Goal: Communication & Community: Share content

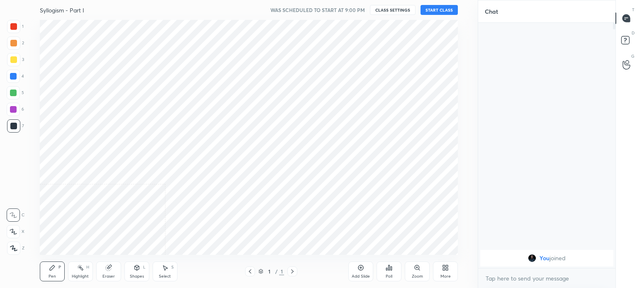
scroll to position [41261, 41051]
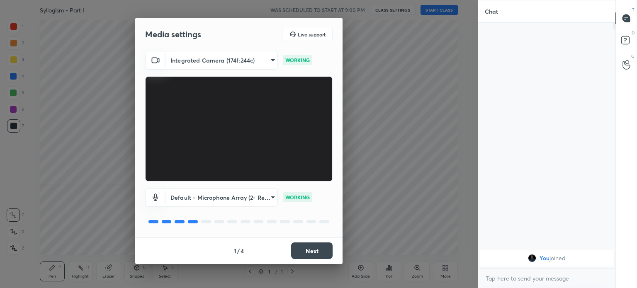
click at [312, 254] on button "Next" at bounding box center [311, 251] width 41 height 17
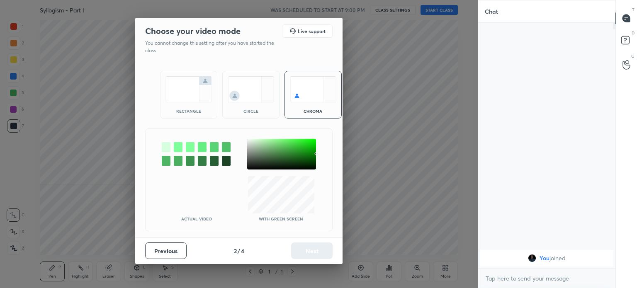
drag, startPoint x: 190, startPoint y: 93, endPoint x: 185, endPoint y: 101, distance: 9.1
click at [190, 93] on img at bounding box center [189, 89] width 46 height 26
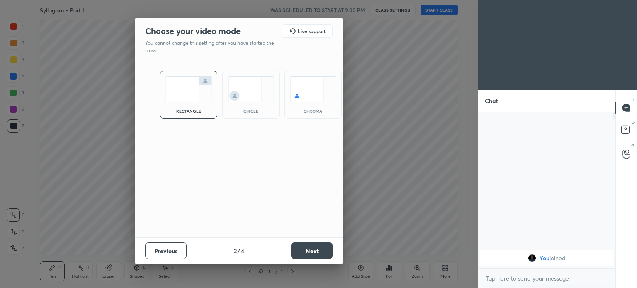
click at [307, 252] on button "Next" at bounding box center [311, 251] width 41 height 17
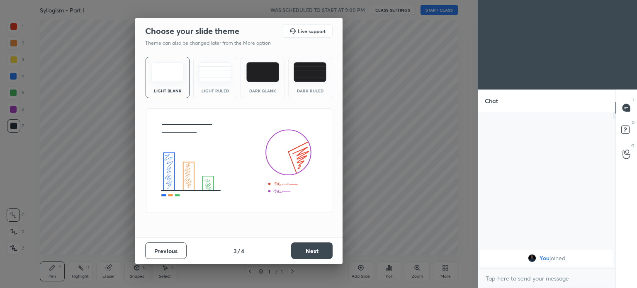
click at [309, 251] on button "Next" at bounding box center [311, 251] width 41 height 17
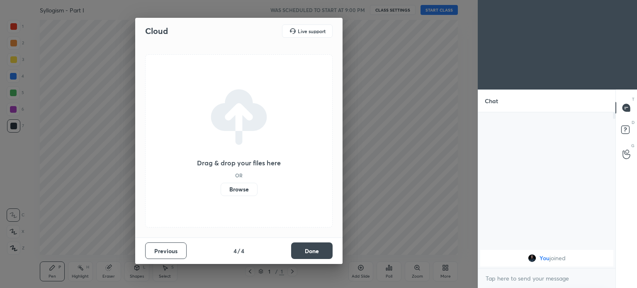
click at [317, 250] on button "Done" at bounding box center [311, 251] width 41 height 17
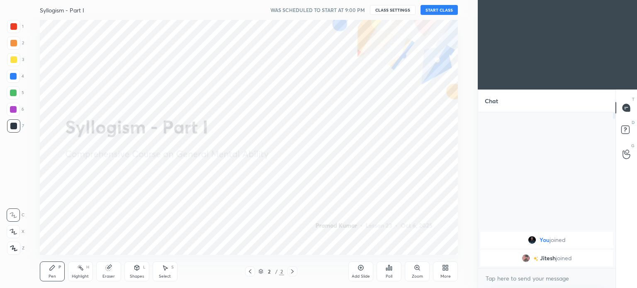
drag, startPoint x: 0, startPoint y: 141, endPoint x: 0, endPoint y: 150, distance: 9.1
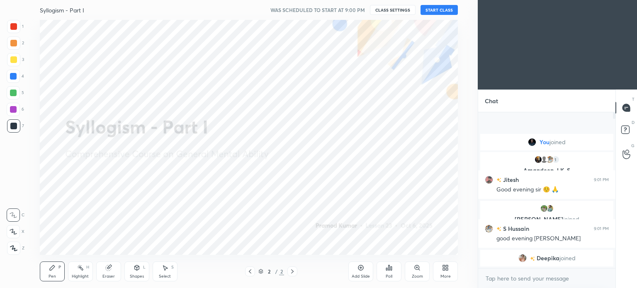
drag, startPoint x: 0, startPoint y: 150, endPoint x: 443, endPoint y: 10, distance: 464.8
click at [443, 10] on button "START CLASS" at bounding box center [439, 10] width 37 height 10
click at [347, 8] on icon "button" at bounding box center [347, 10] width 7 height 7
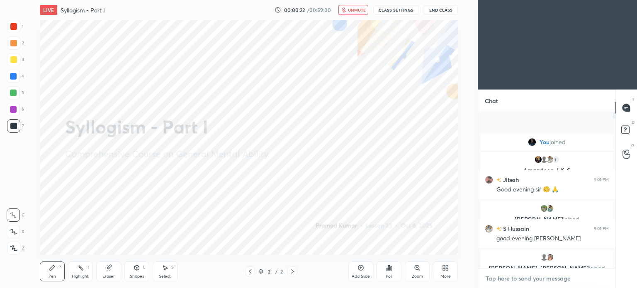
type textarea "x"
click at [515, 274] on textarea at bounding box center [547, 278] width 124 height 13
paste textarea "[URL][DOMAIN_NAME]"
type textarea "[URL][DOMAIN_NAME]"
type textarea "x"
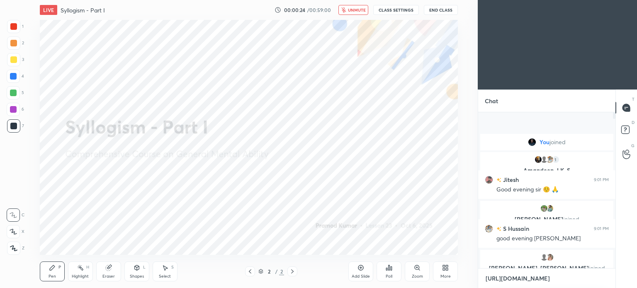
scroll to position [3, 2]
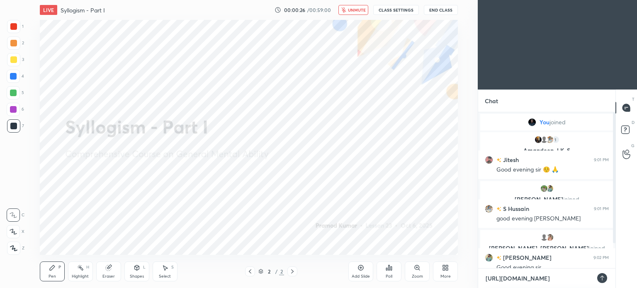
click at [507, 278] on textarea "[URL][DOMAIN_NAME]" at bounding box center [538, 278] width 107 height 13
type textarea "[URL][DOMAIN_NAME]"
type textarea "x"
type textarea "[URL][DOMAIN_NAME]"
type textarea "x"
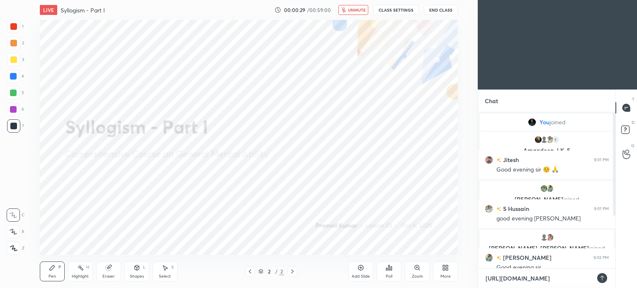
type textarea "[URL][DOMAIN_NAME]"
type textarea "x"
type textarea "[URL][DOMAIN_NAME]"
type textarea "x"
type textarea "[URL][DOMAIN_NAME]"
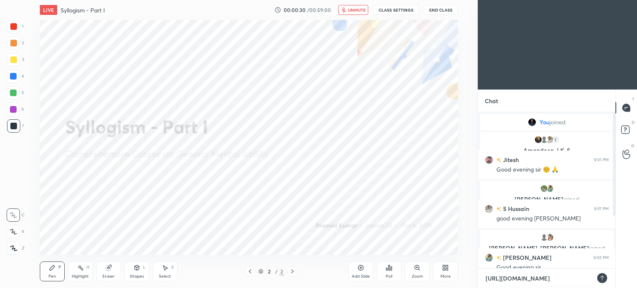
type textarea "x"
type textarea "[URL][DOMAIN_NAME]"
type textarea "x"
type textarea "[URL][DOMAIN_NAME]"
type textarea "x"
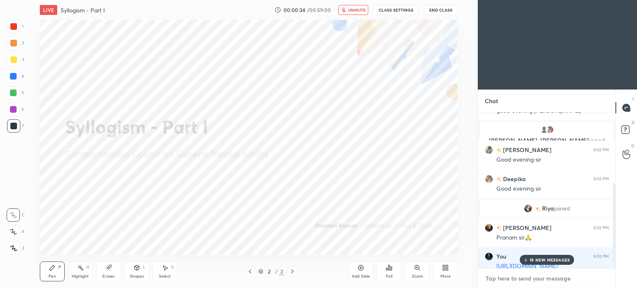
scroll to position [134, 0]
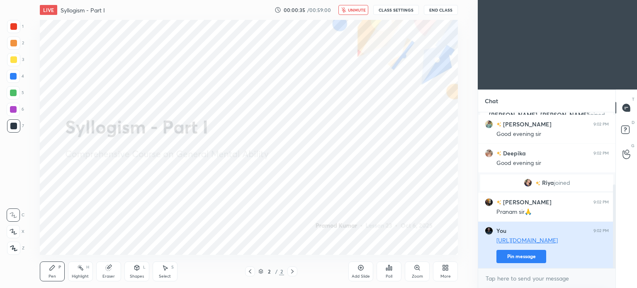
click at [522, 259] on button "Pin message" at bounding box center [522, 256] width 50 height 13
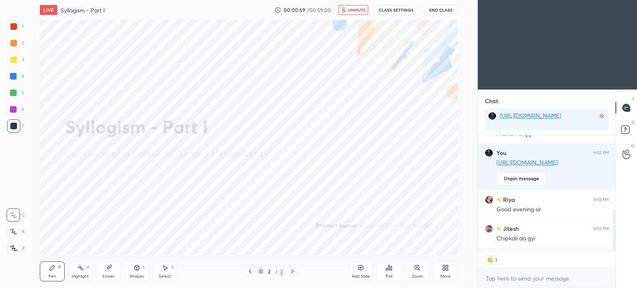
scroll to position [252, 0]
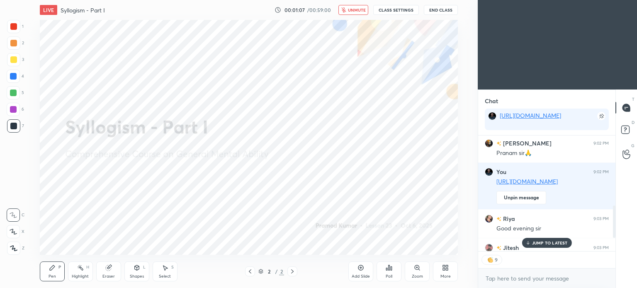
click at [357, 7] on span "unmute" at bounding box center [357, 10] width 18 height 6
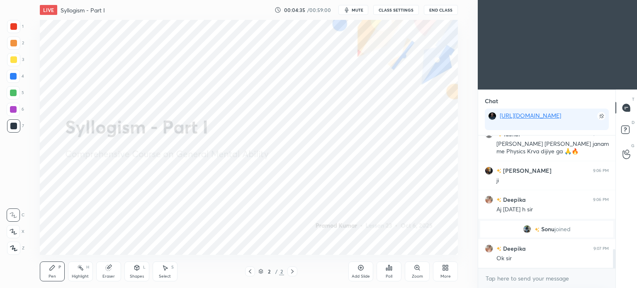
scroll to position [786, 0]
click at [358, 268] on icon at bounding box center [361, 268] width 7 height 7
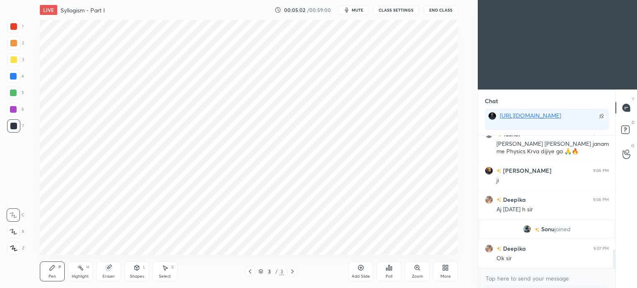
scroll to position [815, 0]
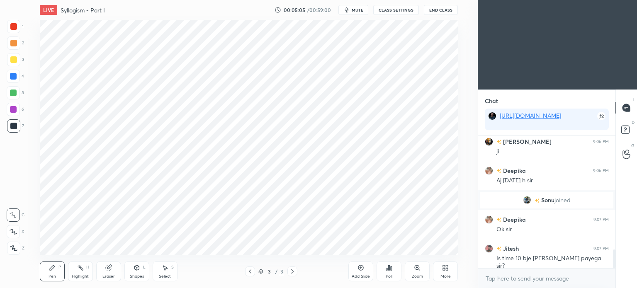
click at [8, 29] on div at bounding box center [13, 26] width 13 height 13
click at [13, 27] on div at bounding box center [13, 26] width 7 height 7
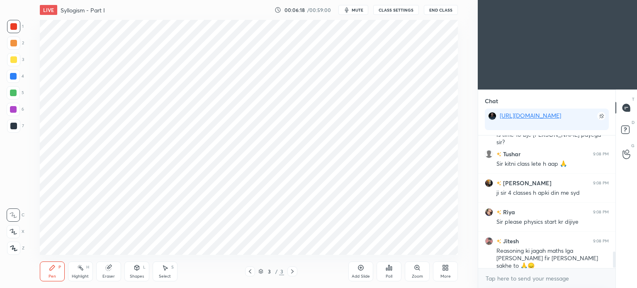
scroll to position [968, 0]
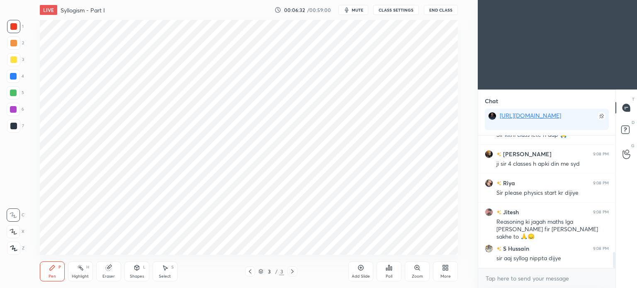
click at [13, 76] on div at bounding box center [13, 76] width 7 height 7
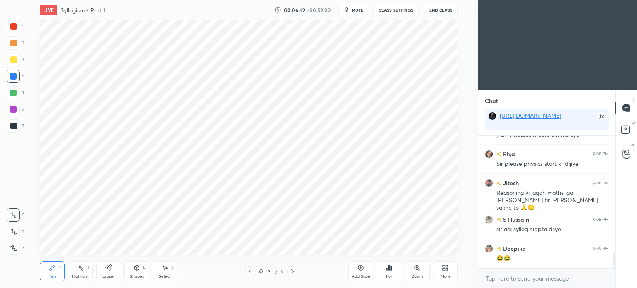
scroll to position [1033, 0]
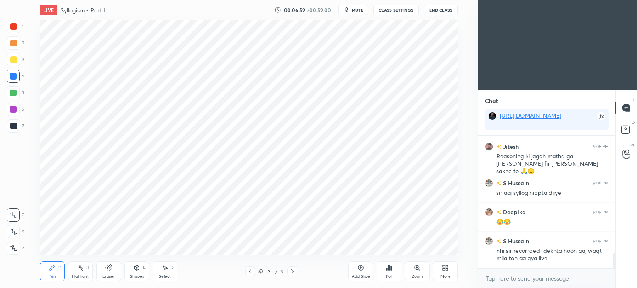
click at [11, 27] on div at bounding box center [13, 26] width 7 height 7
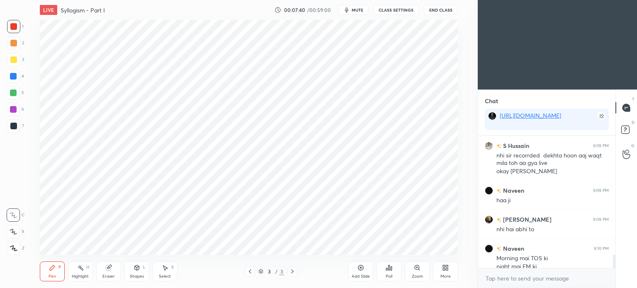
scroll to position [1137, 0]
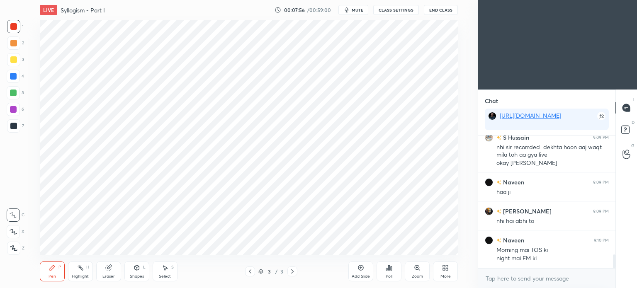
click at [12, 124] on div at bounding box center [13, 126] width 7 height 7
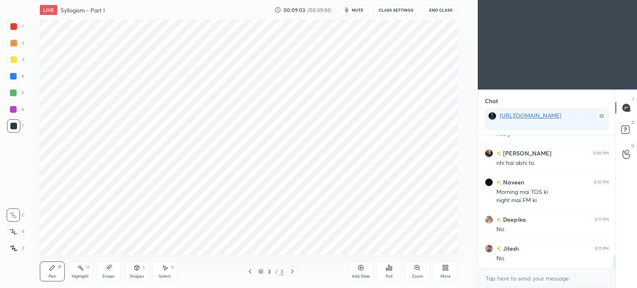
scroll to position [1224, 0]
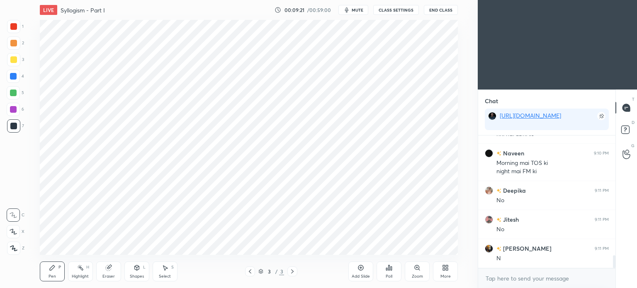
click at [13, 24] on div at bounding box center [13, 26] width 7 height 7
click at [17, 28] on div at bounding box center [13, 26] width 7 height 7
click at [363, 275] on div "Add Slide" at bounding box center [361, 277] width 18 height 4
click at [13, 75] on div at bounding box center [13, 76] width 7 height 7
click at [12, 75] on div at bounding box center [13, 76] width 7 height 7
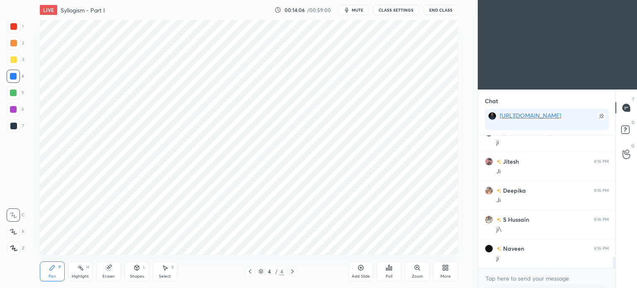
scroll to position [1398, 0]
click at [360, 271] on icon at bounding box center [361, 268] width 5 height 5
click at [13, 24] on div at bounding box center [13, 26] width 7 height 7
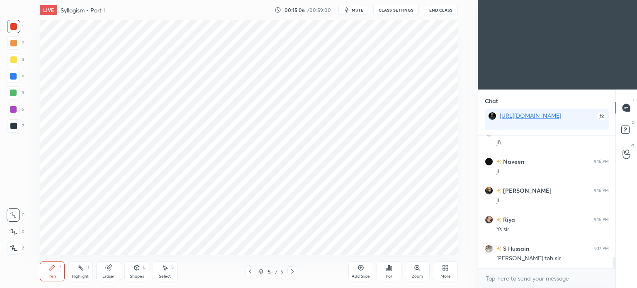
click at [13, 76] on div at bounding box center [13, 76] width 7 height 7
click at [13, 23] on div at bounding box center [13, 26] width 7 height 7
click at [17, 28] on div at bounding box center [13, 26] width 13 height 13
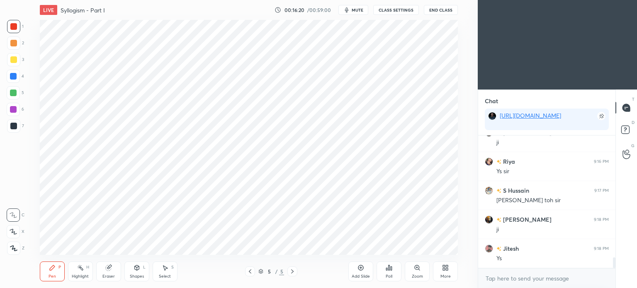
click at [14, 76] on div at bounding box center [13, 76] width 7 height 7
click at [12, 110] on div at bounding box center [13, 109] width 7 height 7
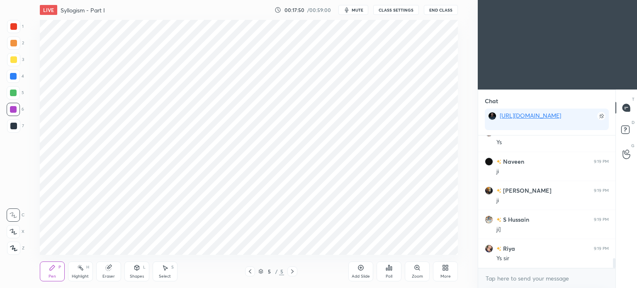
scroll to position [1660, 0]
click at [360, 268] on icon at bounding box center [361, 268] width 7 height 7
click at [13, 30] on div at bounding box center [13, 26] width 13 height 13
click at [13, 77] on div at bounding box center [13, 76] width 7 height 7
click at [15, 76] on div at bounding box center [13, 76] width 7 height 7
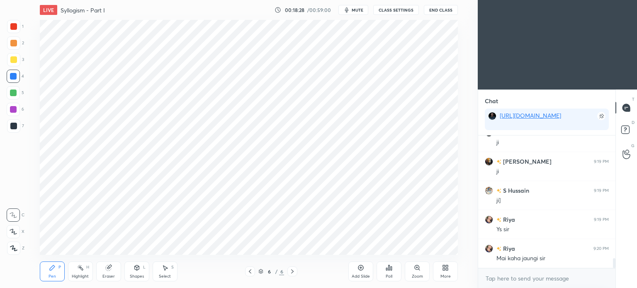
click at [12, 125] on div at bounding box center [13, 126] width 7 height 7
click at [10, 76] on div at bounding box center [13, 76] width 13 height 13
click at [12, 74] on div at bounding box center [13, 76] width 7 height 7
click at [137, 272] on div "Shapes L" at bounding box center [136, 272] width 25 height 20
click at [161, 272] on div "Select S" at bounding box center [165, 272] width 25 height 20
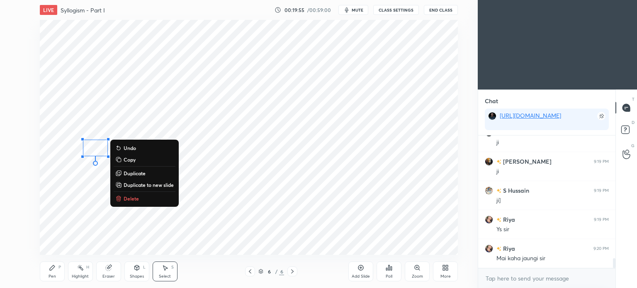
click at [43, 273] on div "Pen P" at bounding box center [52, 272] width 25 height 20
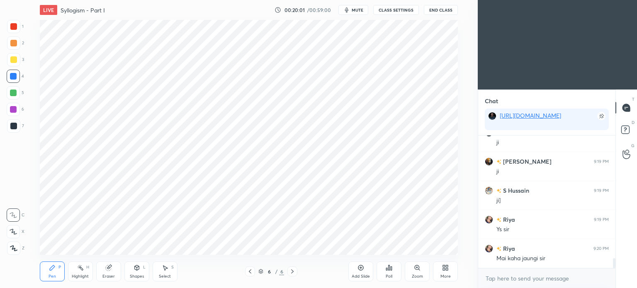
click at [12, 26] on div at bounding box center [13, 26] width 7 height 7
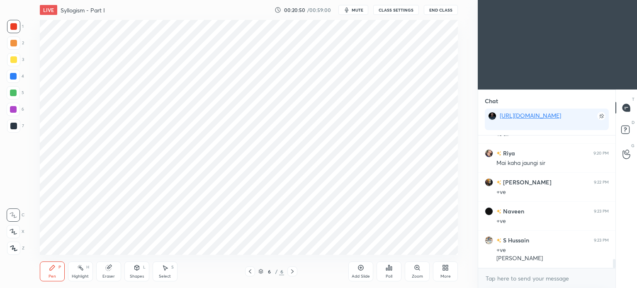
scroll to position [1784, 0]
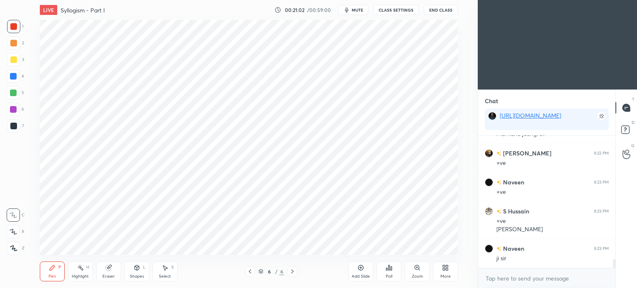
click at [361, 272] on div "Add Slide" at bounding box center [361, 272] width 25 height 20
click at [10, 129] on div at bounding box center [13, 126] width 13 height 13
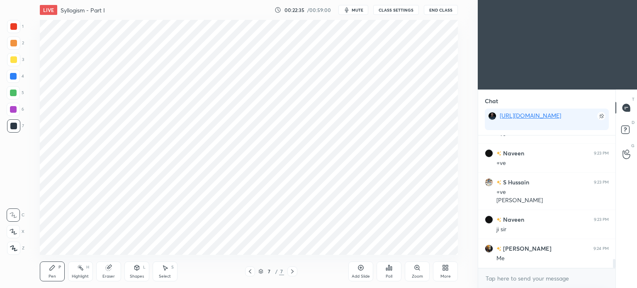
click at [14, 76] on div at bounding box center [13, 76] width 7 height 7
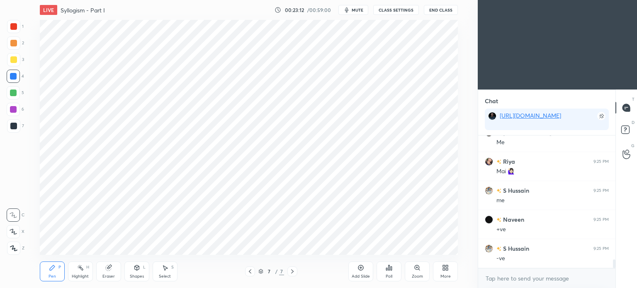
scroll to position [1938, 0]
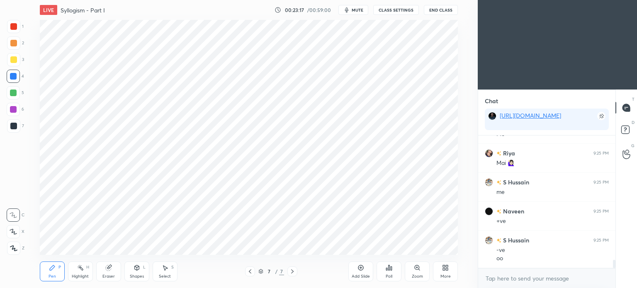
click at [361, 267] on icon at bounding box center [361, 268] width 2 height 2
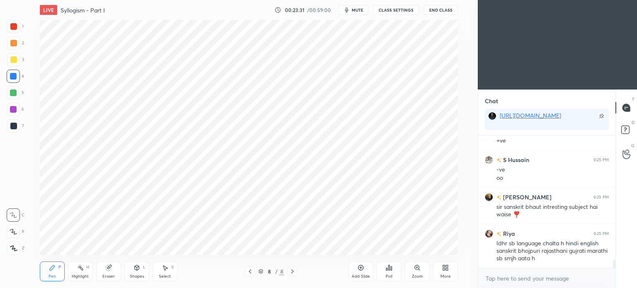
scroll to position [2047, 0]
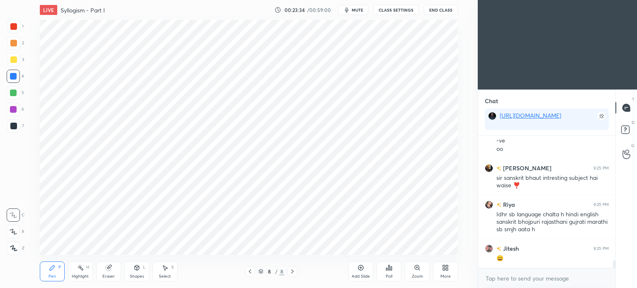
click at [14, 25] on div at bounding box center [13, 26] width 7 height 7
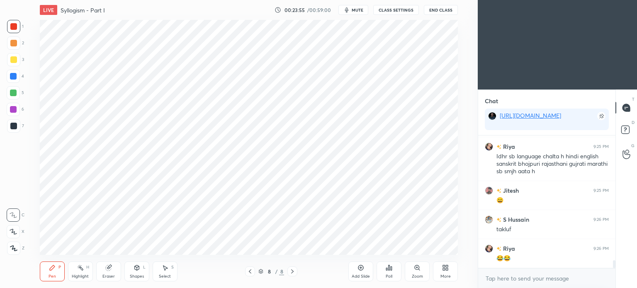
scroll to position [2135, 0]
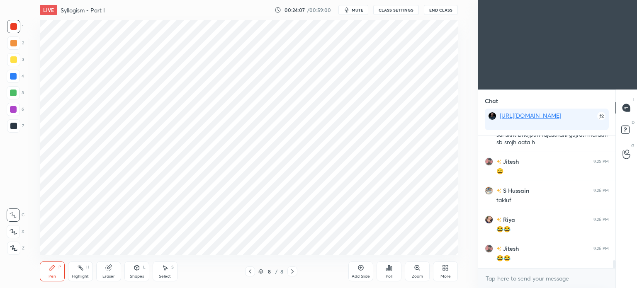
click at [13, 127] on div at bounding box center [13, 126] width 7 height 7
click at [11, 51] on div "2" at bounding box center [15, 45] width 17 height 17
click at [13, 76] on div at bounding box center [13, 76] width 7 height 7
click at [13, 78] on div at bounding box center [13, 76] width 7 height 7
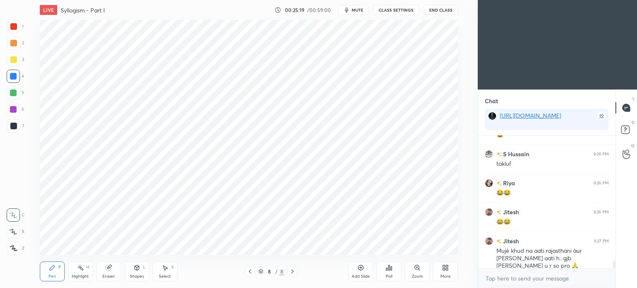
click at [12, 124] on div at bounding box center [13, 126] width 7 height 7
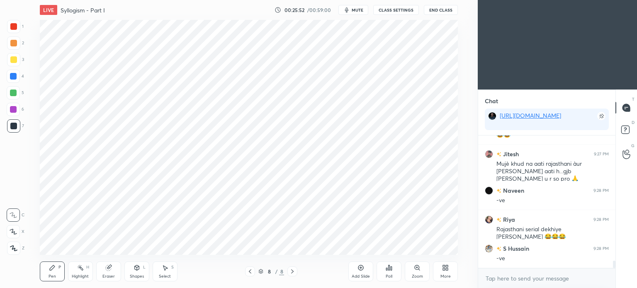
scroll to position [2287, 0]
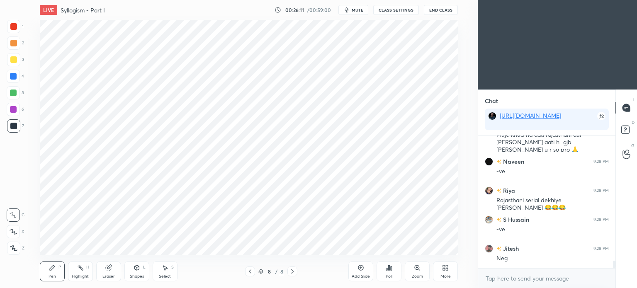
click at [362, 272] on div "Add Slide" at bounding box center [361, 272] width 25 height 20
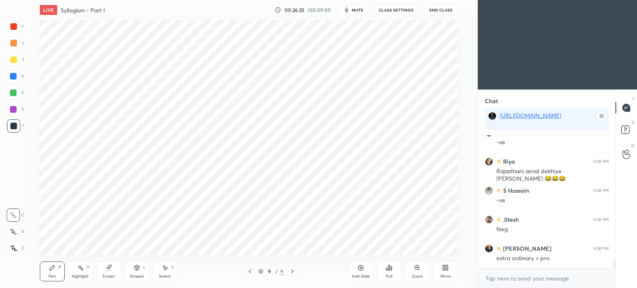
scroll to position [2345, 0]
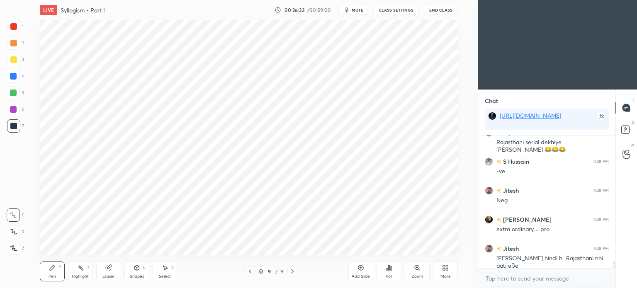
click at [15, 78] on div at bounding box center [13, 76] width 7 height 7
click at [108, 267] on icon at bounding box center [107, 268] width 5 height 5
click at [51, 275] on div "Pen" at bounding box center [52, 277] width 7 height 4
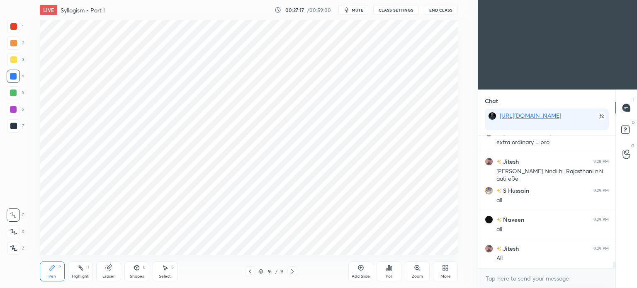
scroll to position [2462, 0]
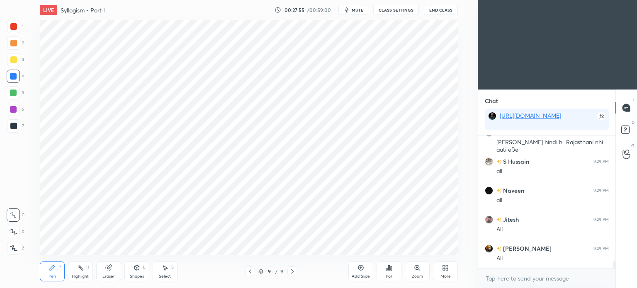
click at [15, 25] on div at bounding box center [13, 26] width 7 height 7
click at [15, 27] on div at bounding box center [13, 26] width 7 height 7
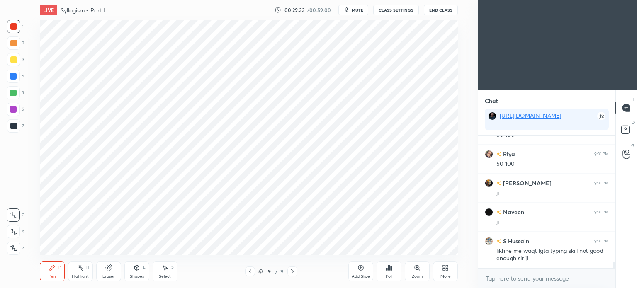
scroll to position [2760, 0]
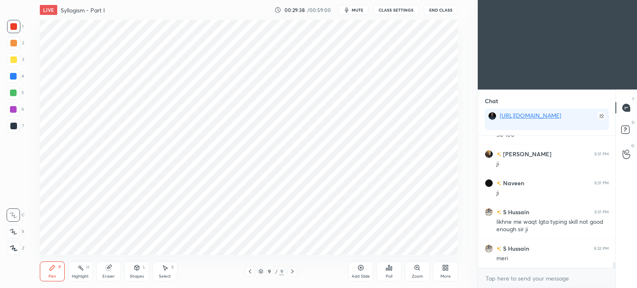
click at [359, 269] on icon at bounding box center [361, 268] width 5 height 5
click at [13, 129] on div at bounding box center [13, 126] width 7 height 7
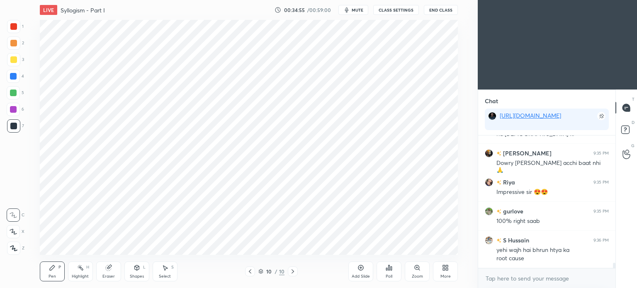
scroll to position [3279, 0]
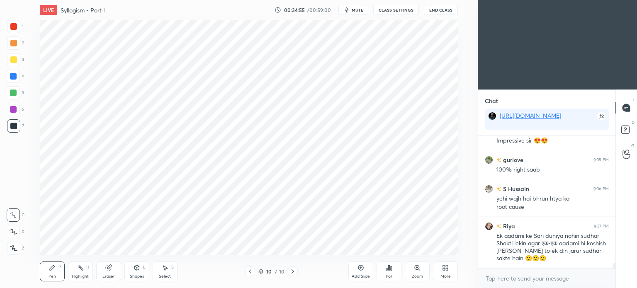
click at [12, 25] on div at bounding box center [13, 26] width 7 height 7
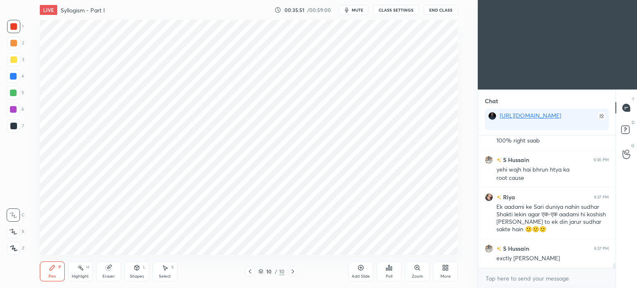
click at [15, 128] on div at bounding box center [13, 126] width 7 height 7
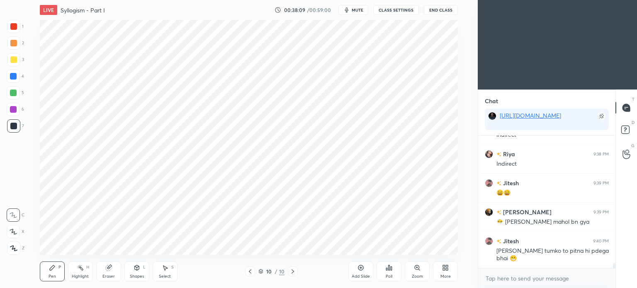
scroll to position [3490, 0]
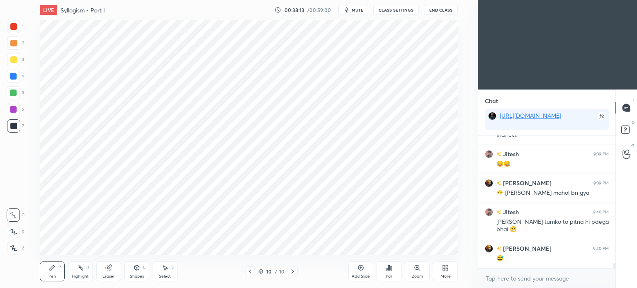
click at [362, 270] on icon at bounding box center [361, 268] width 5 height 5
click at [10, 27] on div at bounding box center [13, 26] width 13 height 13
click at [12, 28] on div at bounding box center [13, 26] width 7 height 7
click at [359, 11] on span "mute" at bounding box center [358, 10] width 12 height 6
click at [445, 10] on button "End Class" at bounding box center [441, 10] width 34 height 10
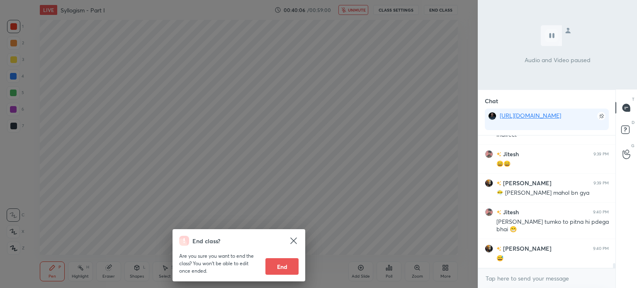
click at [375, 107] on div "End class? Are you sure you want to end the class? You won’t be able to edit on…" at bounding box center [239, 144] width 478 height 288
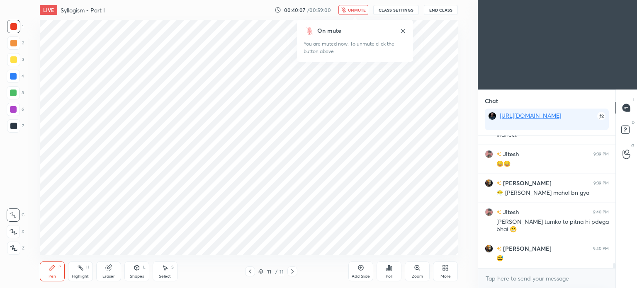
click at [356, 10] on span "unmute" at bounding box center [357, 10] width 18 height 6
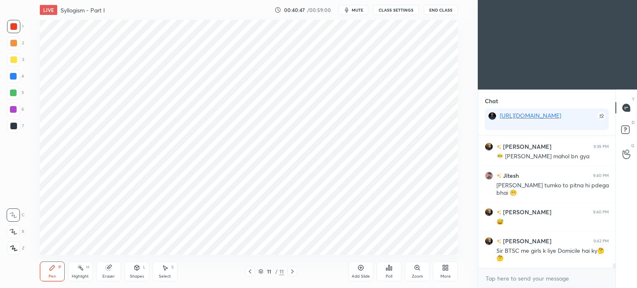
click at [13, 73] on div at bounding box center [13, 76] width 7 height 7
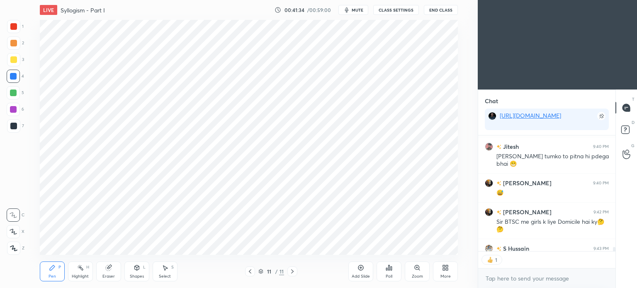
scroll to position [3592, 0]
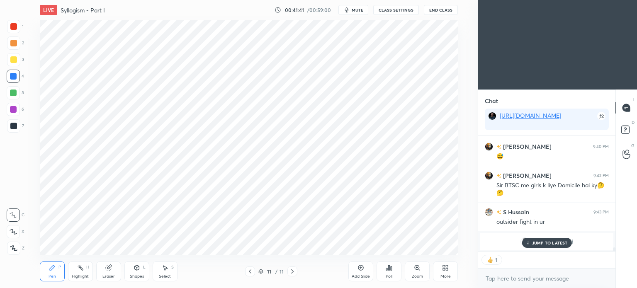
click at [544, 244] on p "JUMP TO LATEST" at bounding box center [550, 243] width 36 height 5
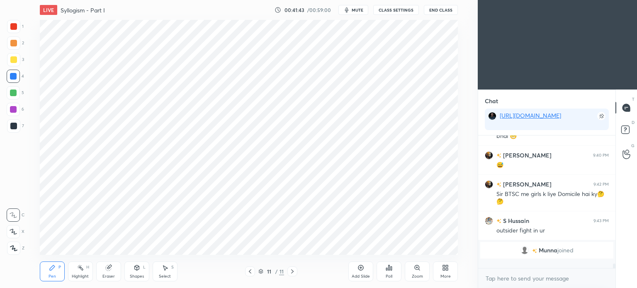
scroll to position [130, 135]
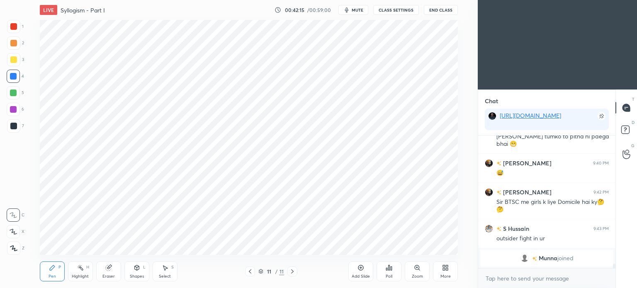
click at [113, 271] on div "Eraser" at bounding box center [108, 272] width 25 height 20
click at [53, 272] on div "Pen P" at bounding box center [52, 272] width 25 height 20
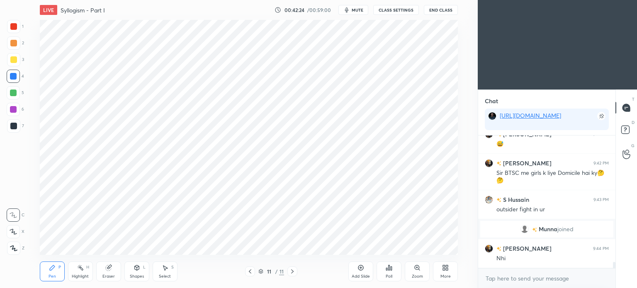
scroll to position [2713, 0]
click at [105, 272] on div "Eraser" at bounding box center [108, 272] width 25 height 20
click at [52, 271] on icon at bounding box center [52, 268] width 7 height 7
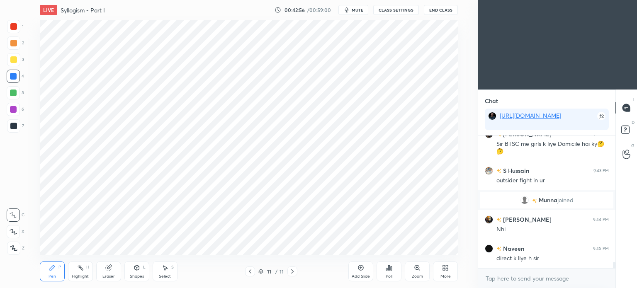
click at [104, 268] on div "Eraser" at bounding box center [108, 272] width 25 height 20
click at [51, 272] on div "Pen P" at bounding box center [52, 272] width 25 height 20
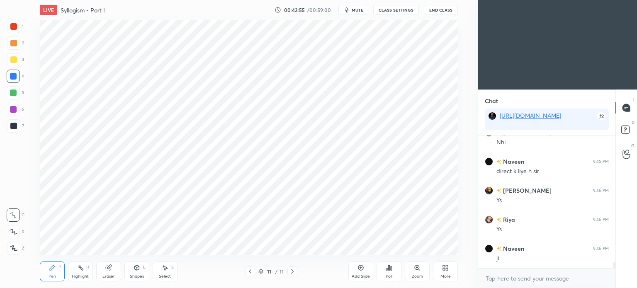
scroll to position [2858, 0]
click at [12, 125] on div at bounding box center [13, 126] width 7 height 7
click at [78, 270] on icon at bounding box center [80, 268] width 7 height 7
click at [136, 276] on div "Shapes" at bounding box center [137, 277] width 14 height 4
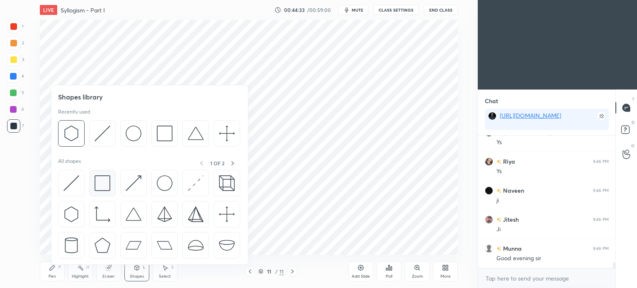
click at [100, 179] on img at bounding box center [103, 184] width 16 height 16
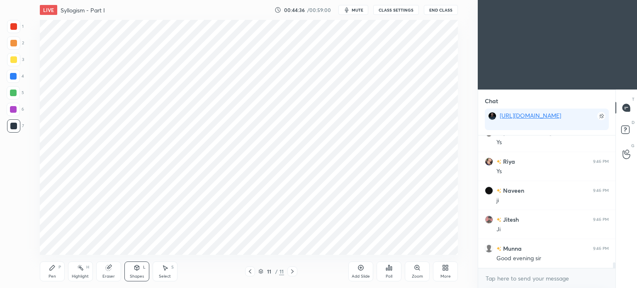
click at [131, 275] on div "Shapes" at bounding box center [137, 277] width 14 height 4
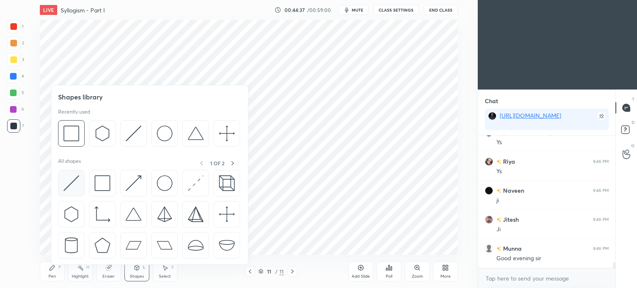
click at [65, 194] on div at bounding box center [71, 183] width 27 height 27
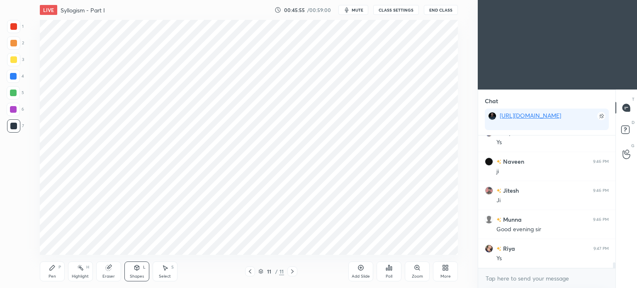
scroll to position [2945, 0]
click at [49, 276] on div "Pen" at bounding box center [52, 277] width 7 height 4
click at [12, 28] on div at bounding box center [13, 26] width 7 height 7
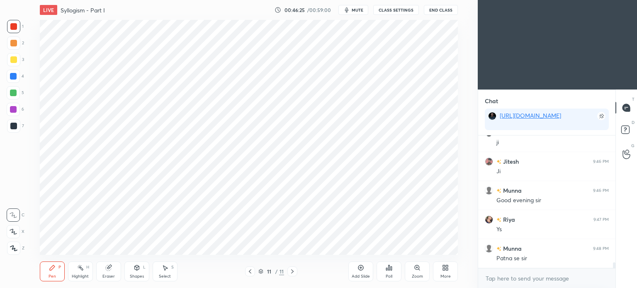
click at [15, 24] on div at bounding box center [13, 26] width 7 height 7
click at [115, 274] on div "Eraser" at bounding box center [108, 272] width 25 height 20
click at [51, 272] on div "Pen P" at bounding box center [52, 272] width 25 height 20
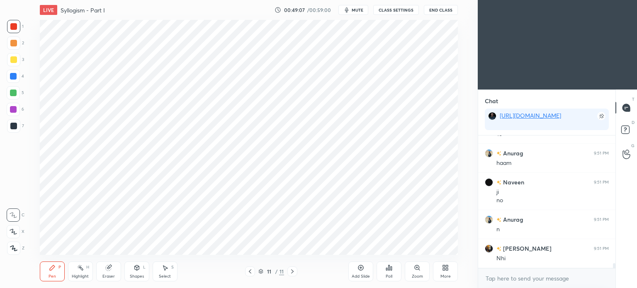
scroll to position [3466, 0]
click at [359, 271] on icon at bounding box center [361, 268] width 7 height 7
click at [12, 129] on div at bounding box center [13, 126] width 7 height 7
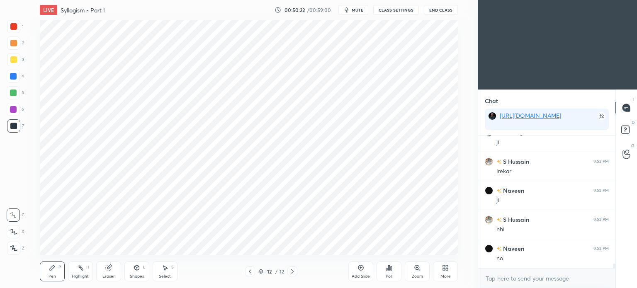
scroll to position [3773, 0]
click at [14, 28] on div at bounding box center [13, 26] width 7 height 7
click at [360, 271] on icon at bounding box center [361, 268] width 7 height 7
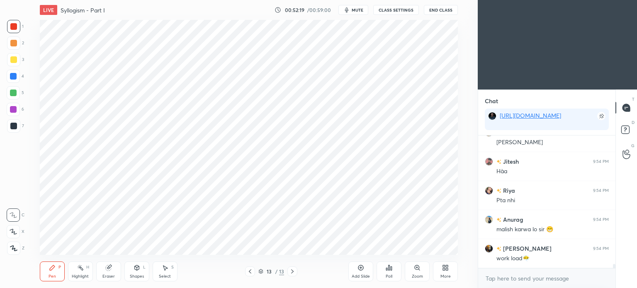
scroll to position [4180, 0]
click at [14, 127] on div at bounding box center [13, 126] width 7 height 7
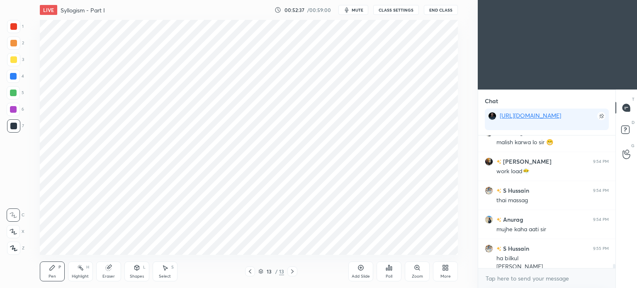
scroll to position [4246, 0]
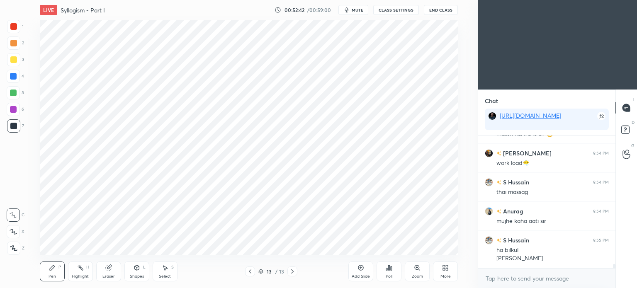
click at [15, 76] on div at bounding box center [13, 76] width 7 height 7
click at [18, 29] on div at bounding box center [13, 26] width 13 height 13
click at [15, 28] on div at bounding box center [13, 26] width 7 height 7
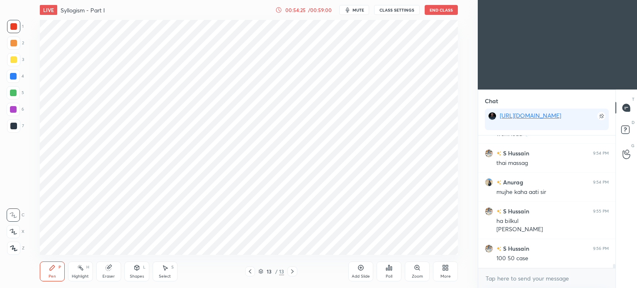
click at [12, 124] on div at bounding box center [13, 126] width 7 height 7
click at [13, 127] on div at bounding box center [13, 126] width 7 height 7
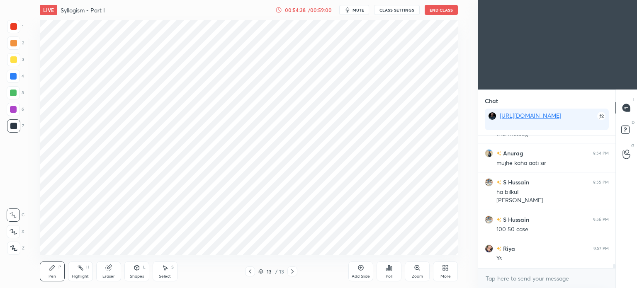
scroll to position [4333, 0]
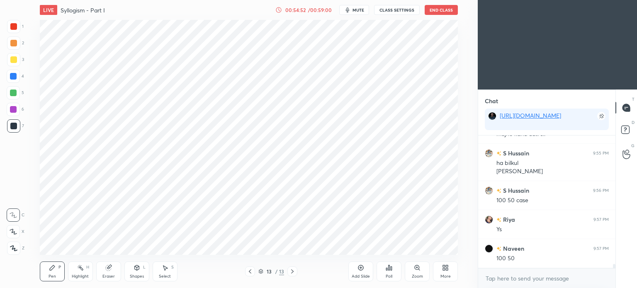
click at [76, 269] on div "Highlight H" at bounding box center [80, 272] width 25 height 20
click at [50, 268] on icon at bounding box center [52, 268] width 7 height 7
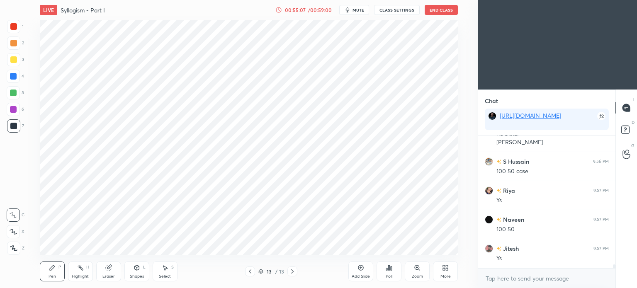
click at [78, 267] on circle at bounding box center [78, 267] width 1 height 1
click at [51, 271] on icon at bounding box center [52, 268] width 7 height 7
click at [81, 277] on div "Highlight" at bounding box center [80, 277] width 17 height 4
click at [41, 268] on div "Pen P" at bounding box center [52, 272] width 25 height 20
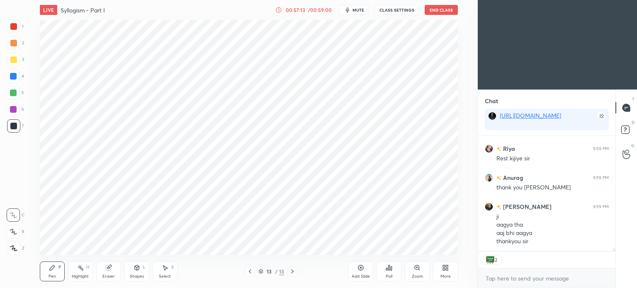
scroll to position [4789, 0]
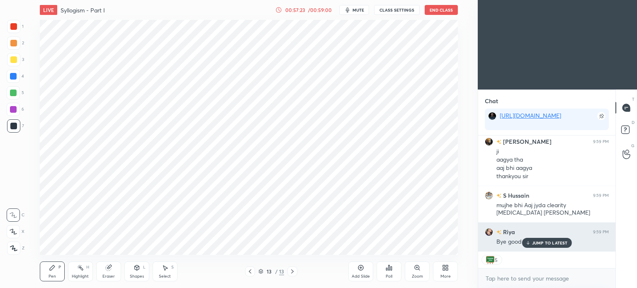
click at [539, 245] on p "JUMP TO LATEST" at bounding box center [550, 243] width 36 height 5
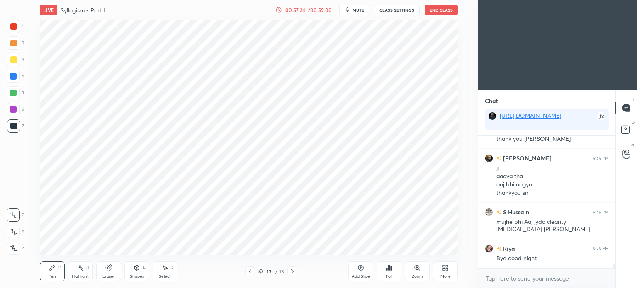
scroll to position [2, 2]
click at [435, 9] on button "End Class" at bounding box center [441, 10] width 33 height 10
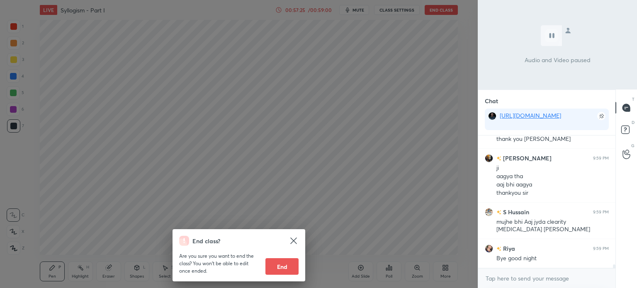
click at [279, 265] on button "End" at bounding box center [282, 267] width 33 height 17
type textarea "x"
